Goal: Transaction & Acquisition: Purchase product/service

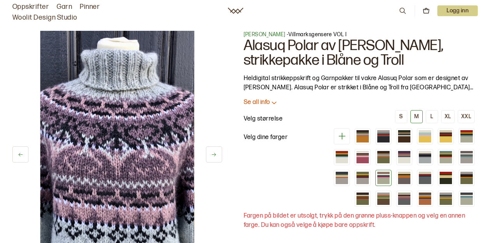
scroll to position [260, 0]
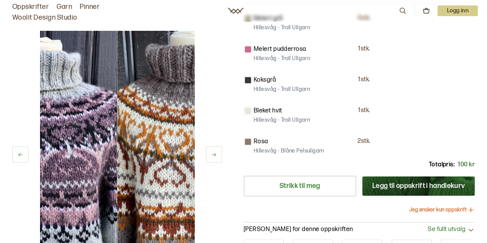
drag, startPoint x: 189, startPoint y: 112, endPoint x: 85, endPoint y: 186, distance: 127.7
click at [85, 186] on img at bounding box center [40, 146] width 154 height 231
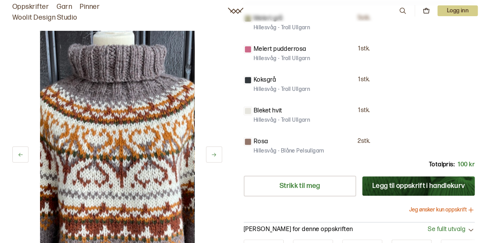
drag, startPoint x: 136, startPoint y: 177, endPoint x: 0, endPoint y: 195, distance: 137.3
click at [0, 195] on div "28 av 38 Velg 28 av 38 Velg [PERSON_NAME] - Villmarksgensere VOL I Alasuq Polar…" at bounding box center [243, 39] width 487 height 567
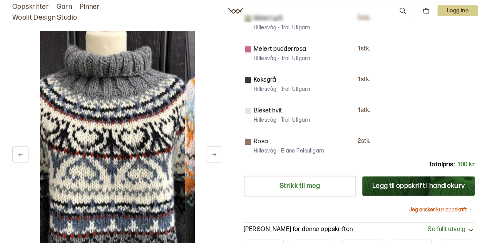
drag, startPoint x: 84, startPoint y: 174, endPoint x: 0, endPoint y: 202, distance: 88.2
click at [0, 202] on div "29 av 38 Velg 29 av 38 Velg [PERSON_NAME] - Villmarksgensere VOL I Alasuq Polar…" at bounding box center [243, 39] width 487 height 567
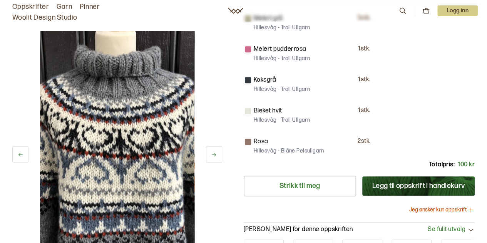
click at [105, 172] on img at bounding box center [117, 146] width 154 height 231
click at [219, 149] on button at bounding box center [214, 154] width 16 height 16
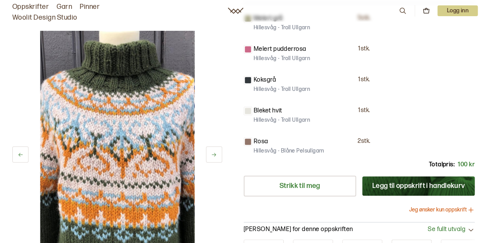
click at [219, 149] on button at bounding box center [214, 154] width 16 height 16
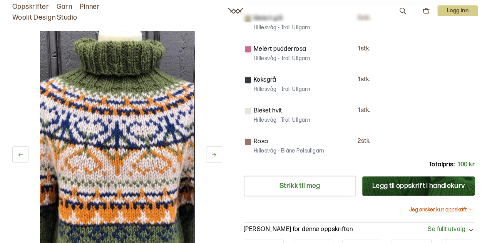
click at [219, 149] on button at bounding box center [214, 154] width 16 height 16
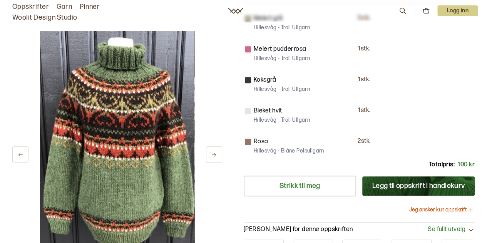
click at [219, 149] on button at bounding box center [214, 154] width 16 height 16
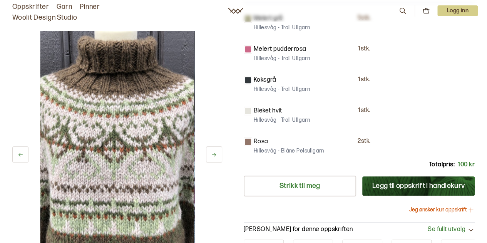
click at [219, 149] on button at bounding box center [214, 154] width 16 height 16
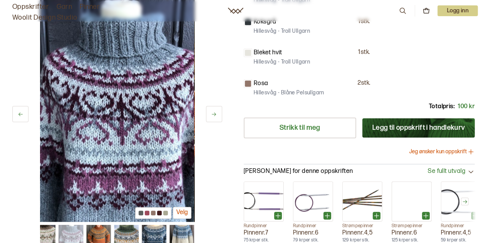
scroll to position [365, 0]
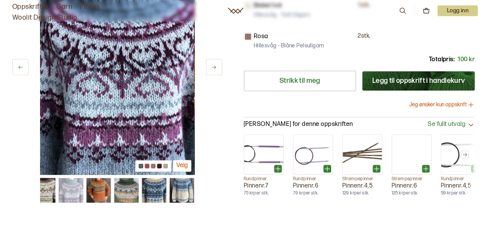
click at [184, 164] on button "Velg" at bounding box center [182, 166] width 18 height 12
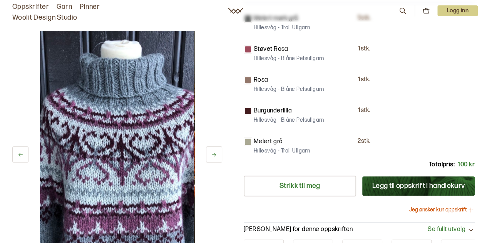
scroll to position [306, 0]
